Goal: Communication & Community: Answer question/provide support

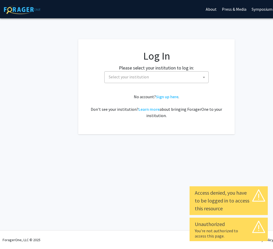
select select
click at [140, 77] on span "Select your institution" at bounding box center [129, 76] width 40 height 5
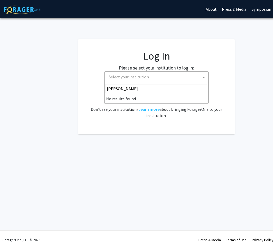
type input "[PERSON_NAME]"
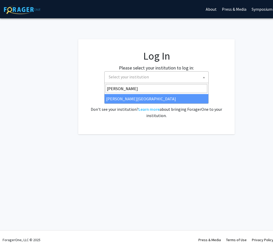
select select "24"
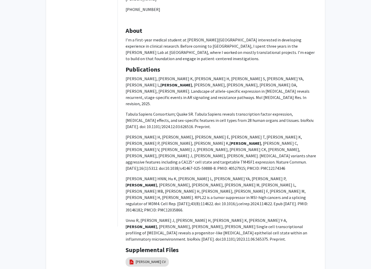
scroll to position [192, 0]
click at [146, 248] on link "[PERSON_NAME] CV" at bounding box center [151, 262] width 30 height 5
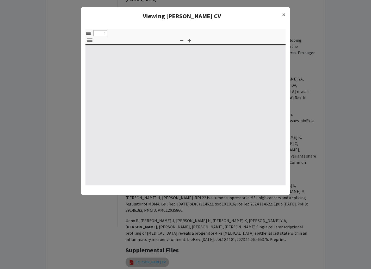
select select "custom"
type input "0"
select select "custom"
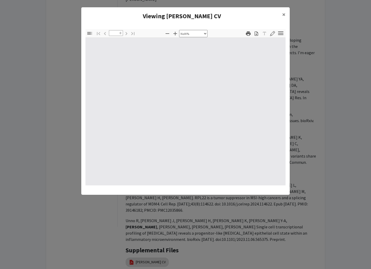
type input "1"
select select "auto"
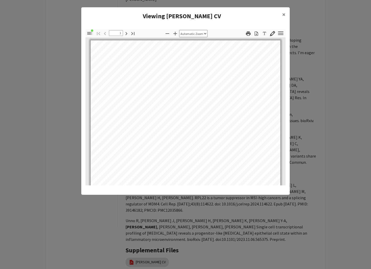
click at [249, 35] on icon "button" at bounding box center [249, 34] width 6 height 6
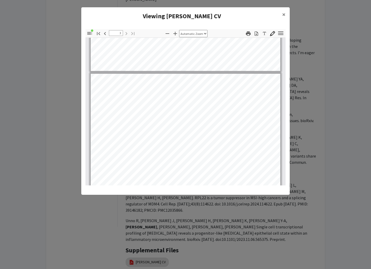
scroll to position [464, 0]
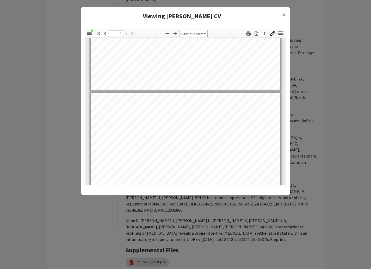
type input "2"
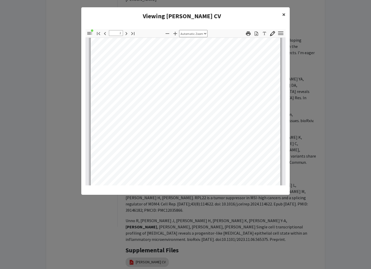
click at [273, 14] on span "×" at bounding box center [284, 14] width 3 height 8
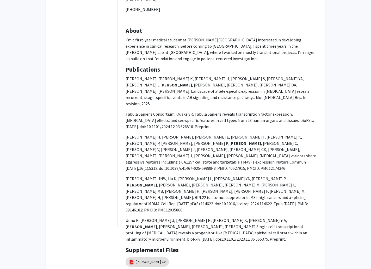
scroll to position [192, 0]
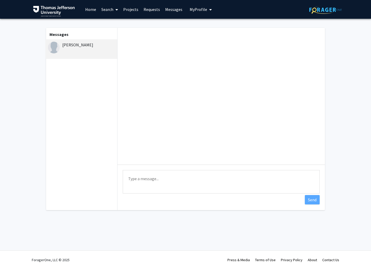
drag, startPoint x: 145, startPoint y: 182, endPoint x: 148, endPoint y: 176, distance: 6.7
click at [145, 182] on textarea "Type a message" at bounding box center [221, 181] width 197 height 23
type textarea "Dear [PERSON_NAME], Our team will be happy to meet with you to discuss potentia…"
click at [273, 201] on button "Send" at bounding box center [312, 199] width 15 height 9
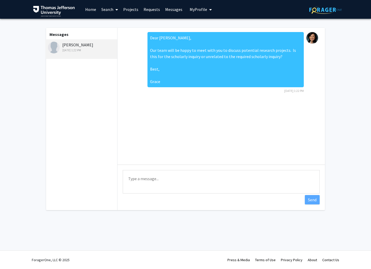
scroll to position [0, 0]
